Goal: Information Seeking & Learning: Check status

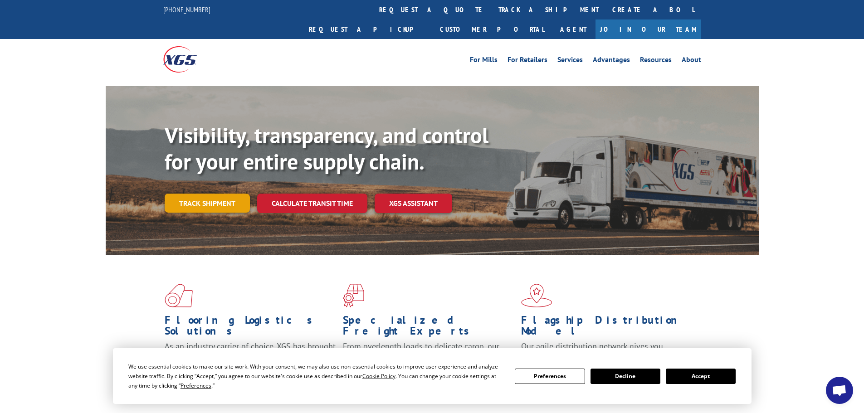
click at [197, 194] on link "Track shipment" at bounding box center [207, 203] width 85 height 19
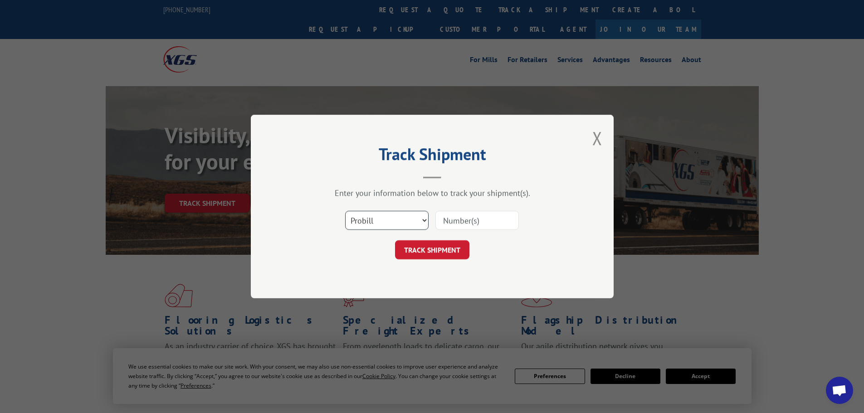
click at [365, 226] on select "Select category... Probill BOL PO" at bounding box center [386, 220] width 83 height 19
select select "po"
click at [345, 211] on select "Select category... Probill BOL PO" at bounding box center [386, 220] width 83 height 19
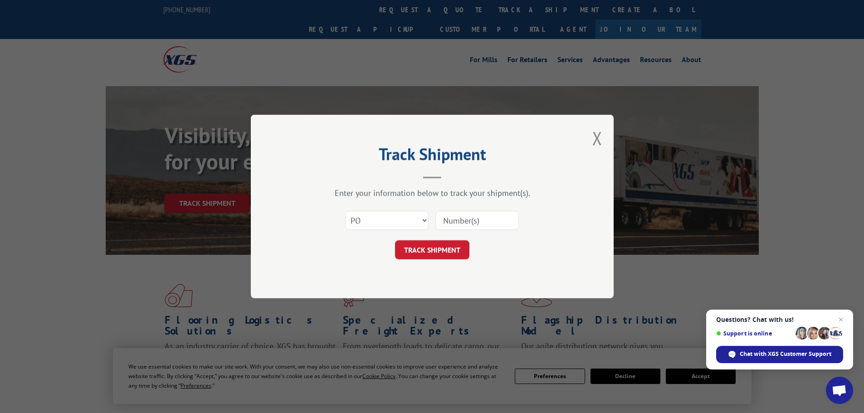
click at [453, 219] on input at bounding box center [476, 220] width 83 height 19
paste input "02505681"
type input "02505681"
click at [449, 253] on button "TRACK SHIPMENT" at bounding box center [432, 249] width 74 height 19
